Goal: Communication & Community: Answer question/provide support

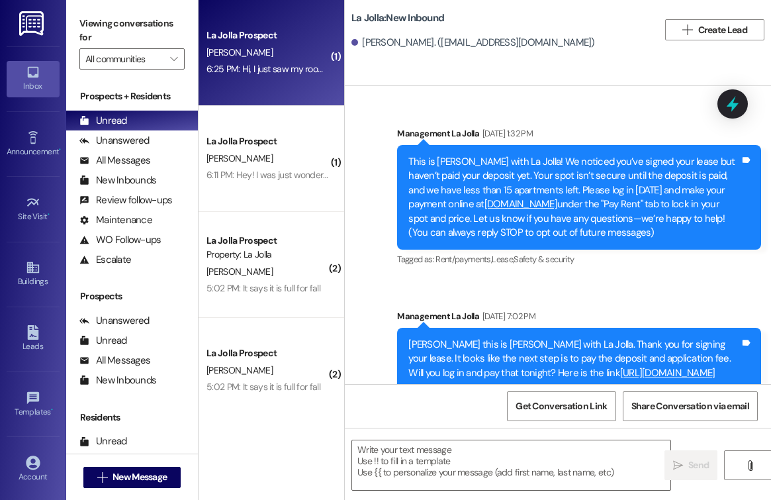
scroll to position [267, 0]
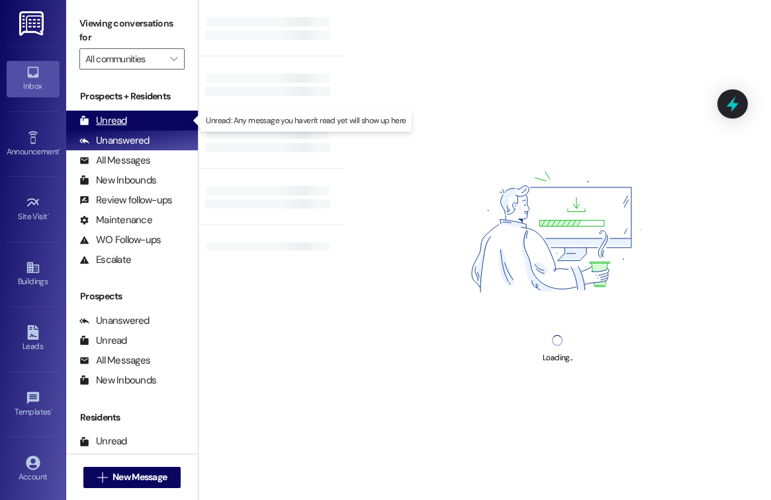
click at [121, 120] on div "Unread" at bounding box center [103, 121] width 48 height 14
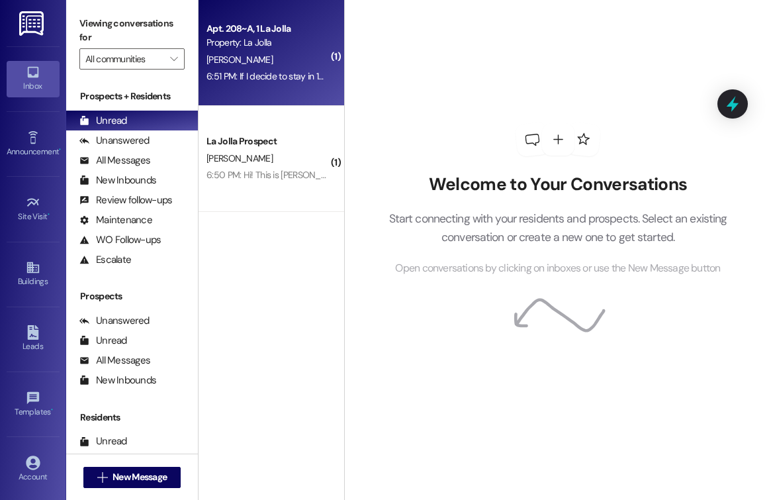
click at [294, 91] on div "Apt. 208~A, 1 La Jolla Property: La Jolla [PERSON_NAME] 6:51 PM: If I decide to…" at bounding box center [272, 53] width 146 height 106
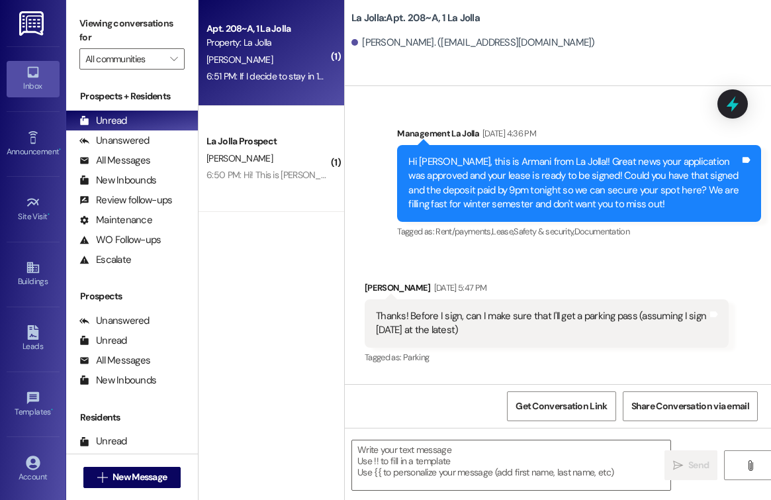
scroll to position [38816, 0]
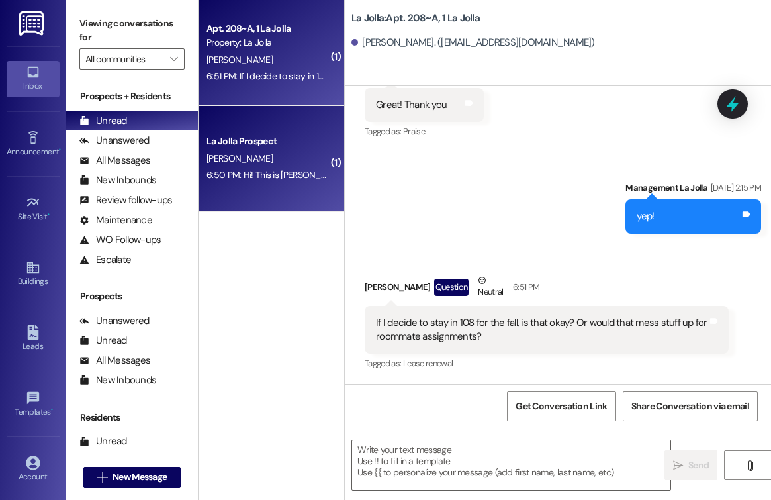
click at [224, 159] on span "[PERSON_NAME]" at bounding box center [240, 158] width 66 height 12
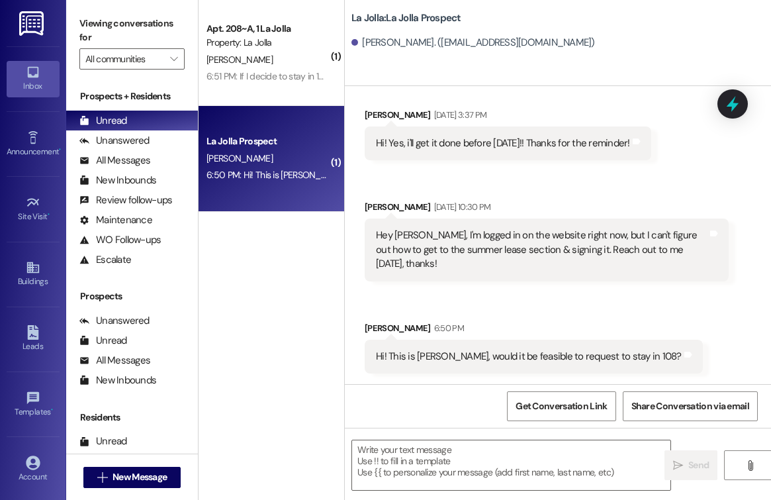
scroll to position [685, 0]
